Goal: Transaction & Acquisition: Purchase product/service

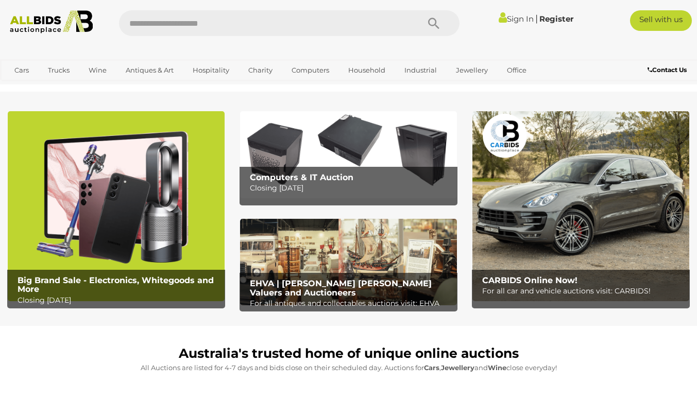
click at [320, 156] on img at bounding box center [348, 154] width 217 height 87
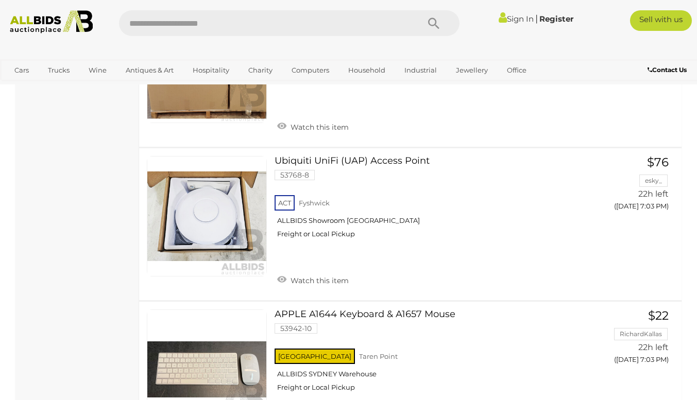
scroll to position [2890, 0]
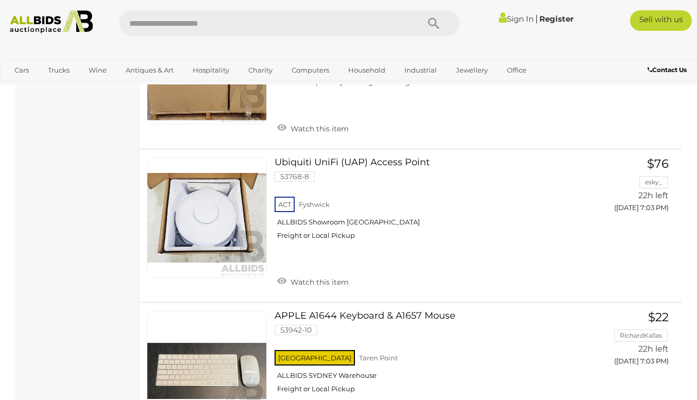
click at [176, 23] on input "text" at bounding box center [264, 23] width 290 height 26
type input "****"
